Goal: Task Accomplishment & Management: Use online tool/utility

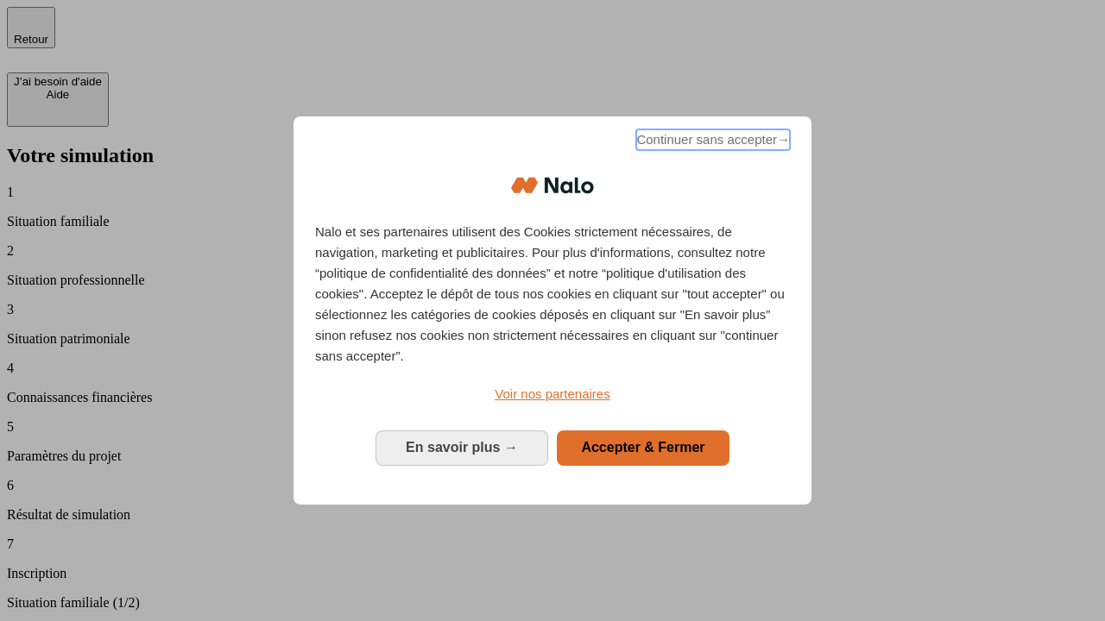
click at [711, 142] on span "Continuer sans accepter →" at bounding box center [713, 139] width 154 height 21
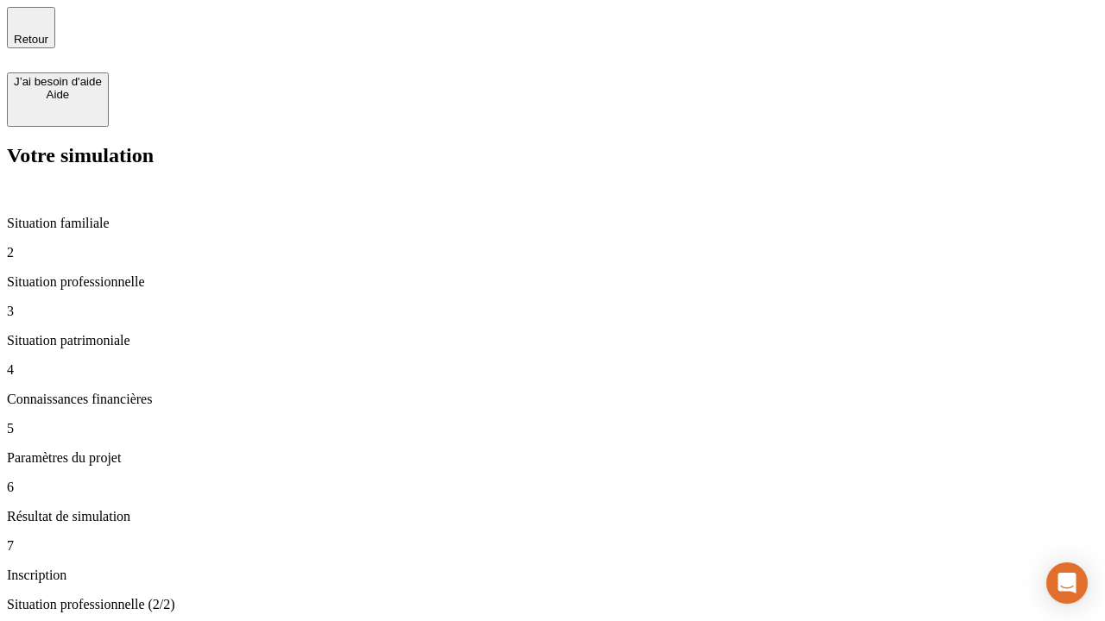
type input "30 000"
type input "1 000"
